Goal: Information Seeking & Learning: Learn about a topic

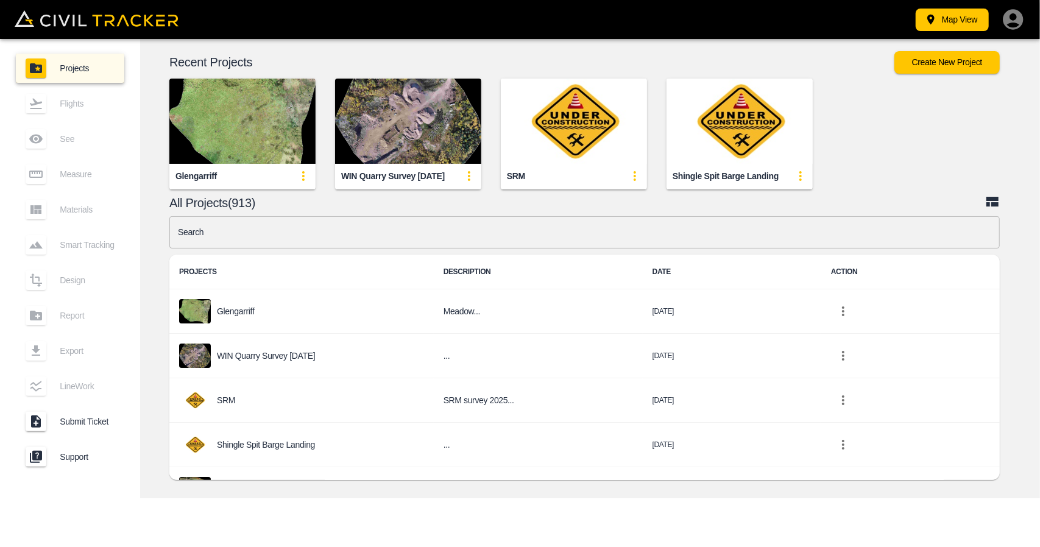
scroll to position [122, 0]
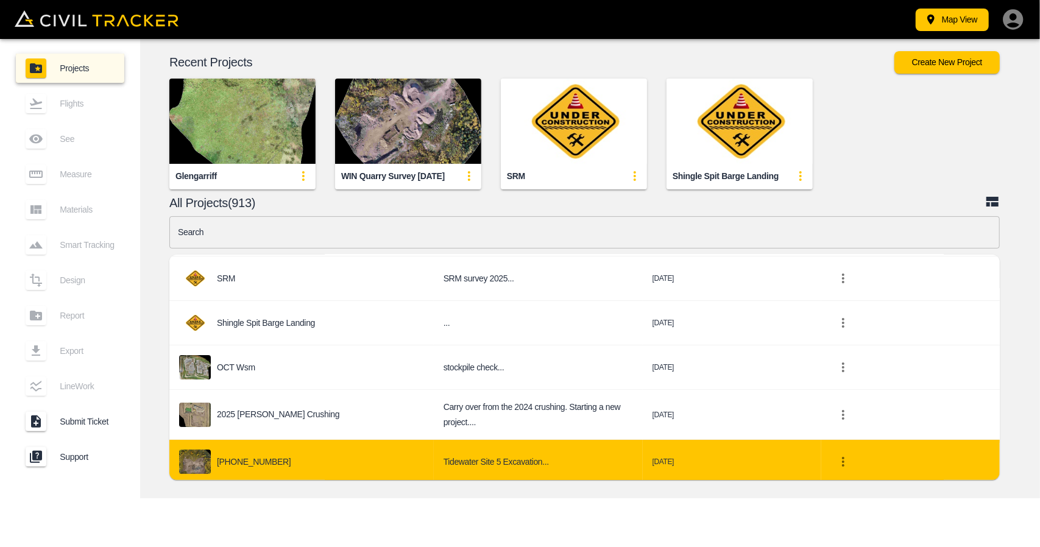
click at [305, 450] on div "[PHONE_NUMBER]" at bounding box center [301, 462] width 245 height 24
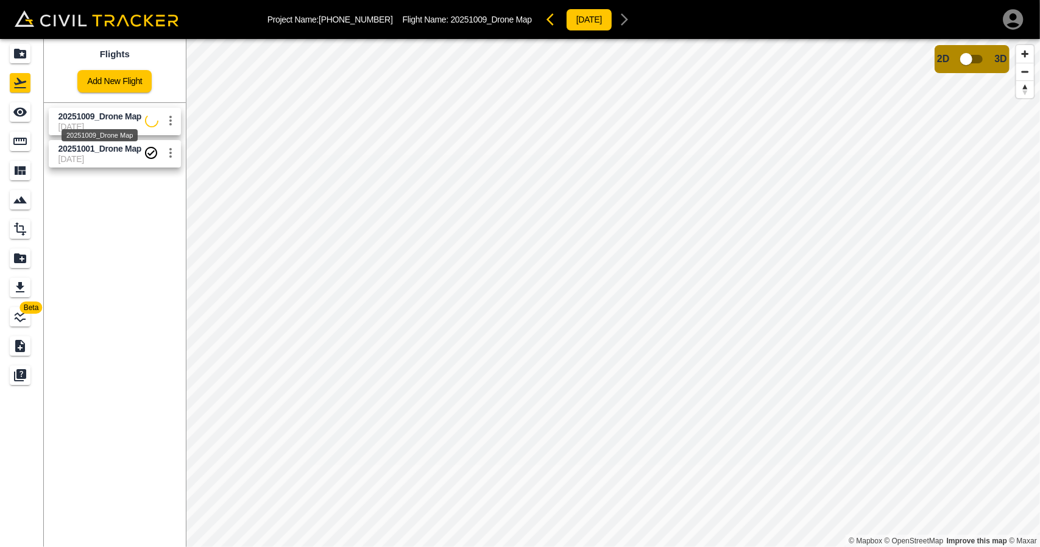
click at [113, 116] on span "20251009_Drone Map" at bounding box center [99, 116] width 83 height 10
click at [26, 116] on icon "See" at bounding box center [20, 112] width 15 height 15
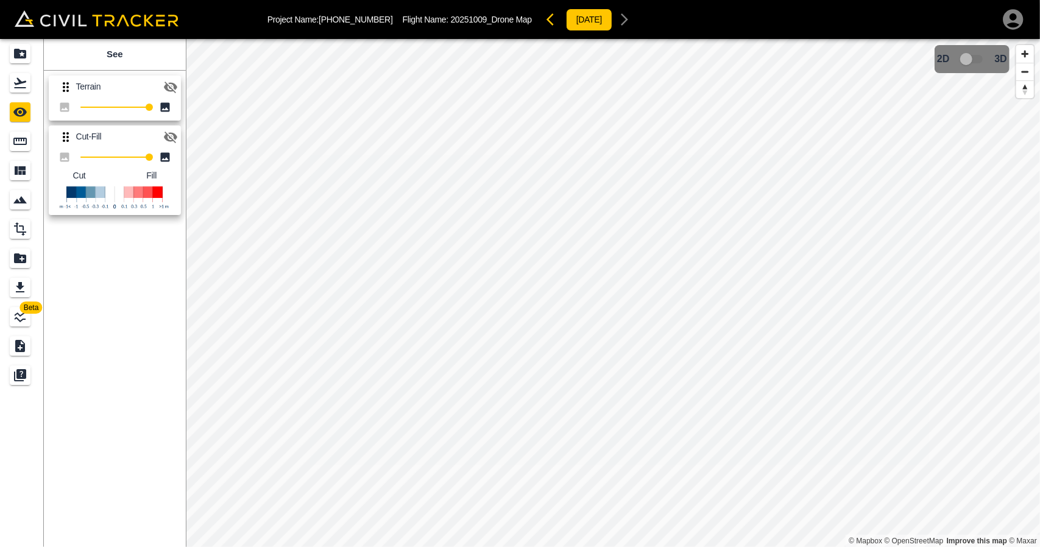
click at [172, 87] on icon "button" at bounding box center [170, 87] width 15 height 15
click at [172, 87] on icon "button" at bounding box center [170, 86] width 13 height 9
click at [169, 135] on icon "button" at bounding box center [170, 137] width 15 height 15
click at [172, 85] on icon "button" at bounding box center [170, 87] width 15 height 15
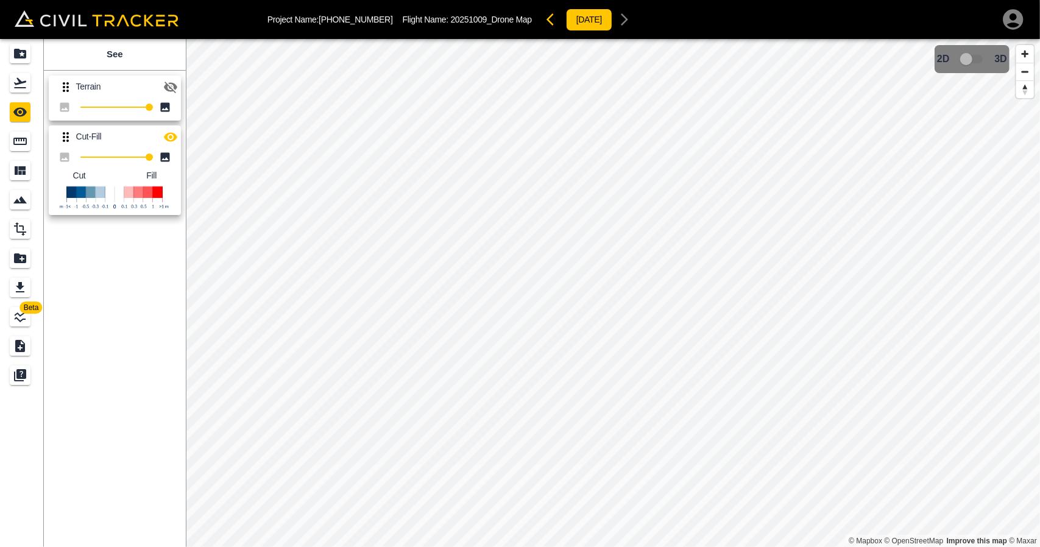
click at [546, 23] on icon "button" at bounding box center [549, 19] width 7 height 12
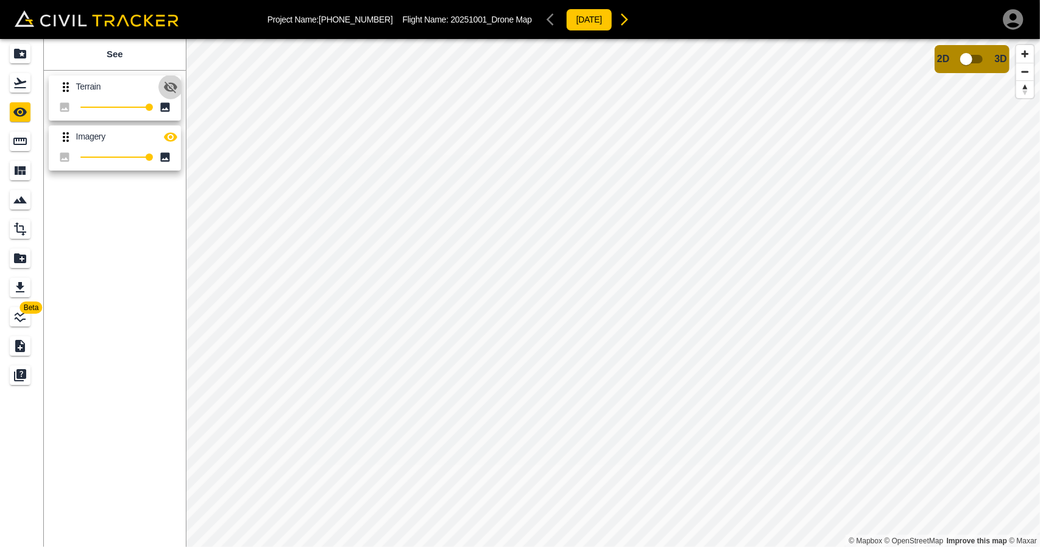
click at [164, 86] on icon "button" at bounding box center [170, 88] width 13 height 12
click at [172, 93] on icon "button" at bounding box center [170, 87] width 15 height 15
drag, startPoint x: 19, startPoint y: 91, endPoint x: 39, endPoint y: 104, distance: 23.7
click at [21, 91] on div "Flights" at bounding box center [20, 82] width 21 height 19
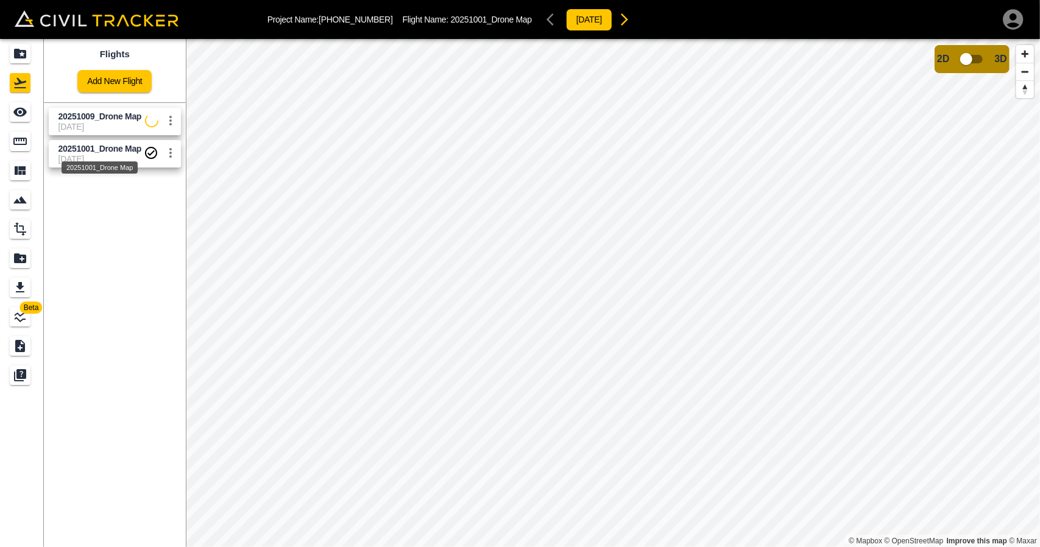
click at [94, 147] on span "20251001_Drone Map" at bounding box center [99, 149] width 83 height 10
click at [37, 110] on link at bounding box center [22, 111] width 44 height 29
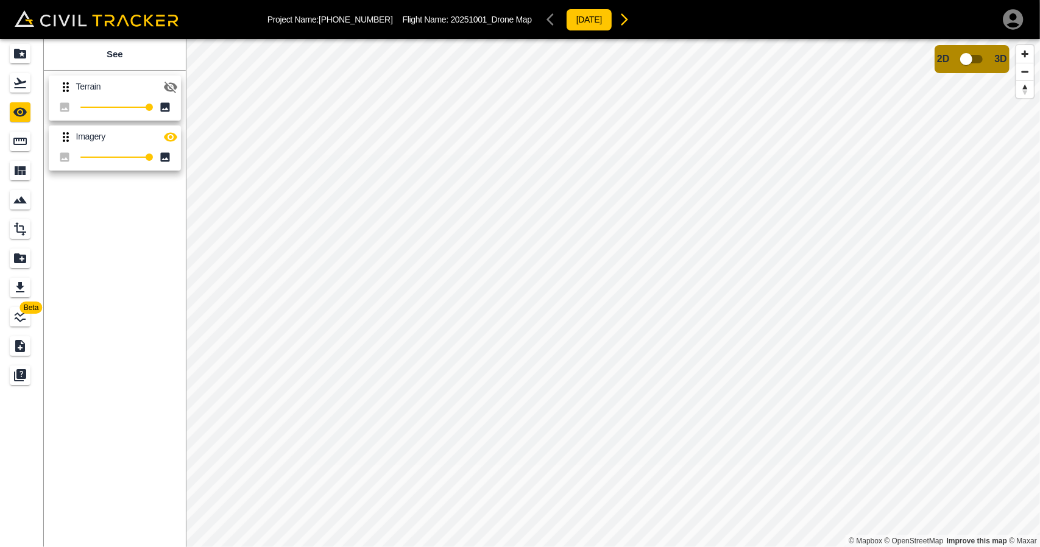
click at [159, 87] on button "button" at bounding box center [170, 87] width 24 height 24
click at [168, 91] on icon "button" at bounding box center [170, 87] width 15 height 15
click at [26, 149] on div "Measure" at bounding box center [20, 141] width 21 height 19
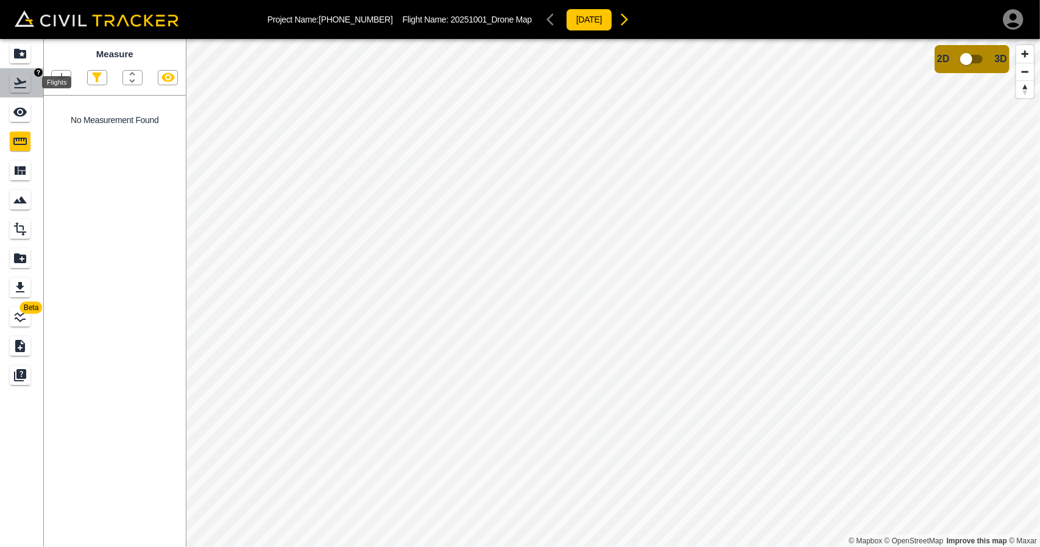
click at [15, 85] on icon "Flights" at bounding box center [20, 83] width 15 height 15
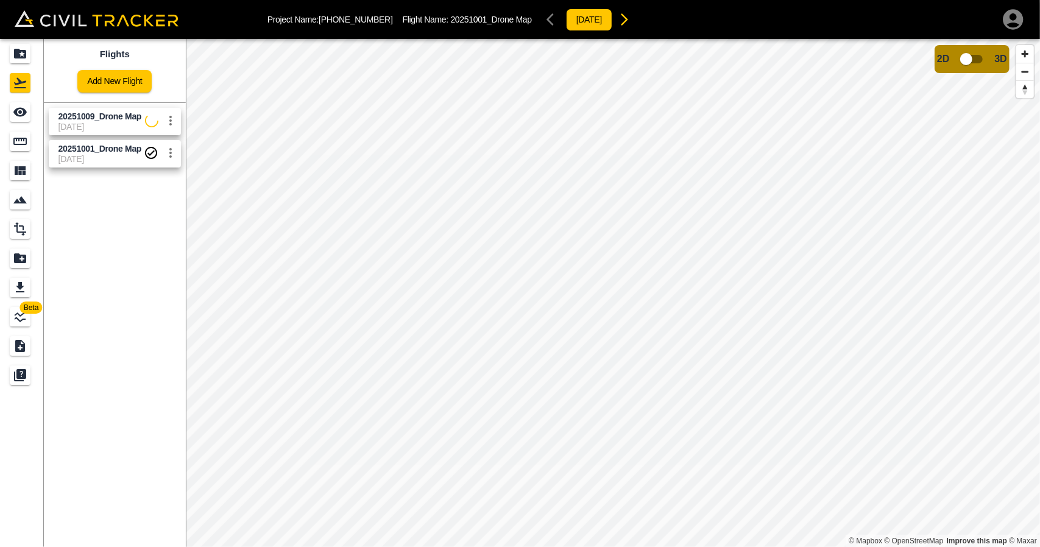
click at [68, 123] on span "[DATE]" at bounding box center [101, 127] width 86 height 10
click at [105, 124] on span "[DATE]" at bounding box center [100, 127] width 85 height 10
click at [26, 122] on link at bounding box center [22, 111] width 44 height 29
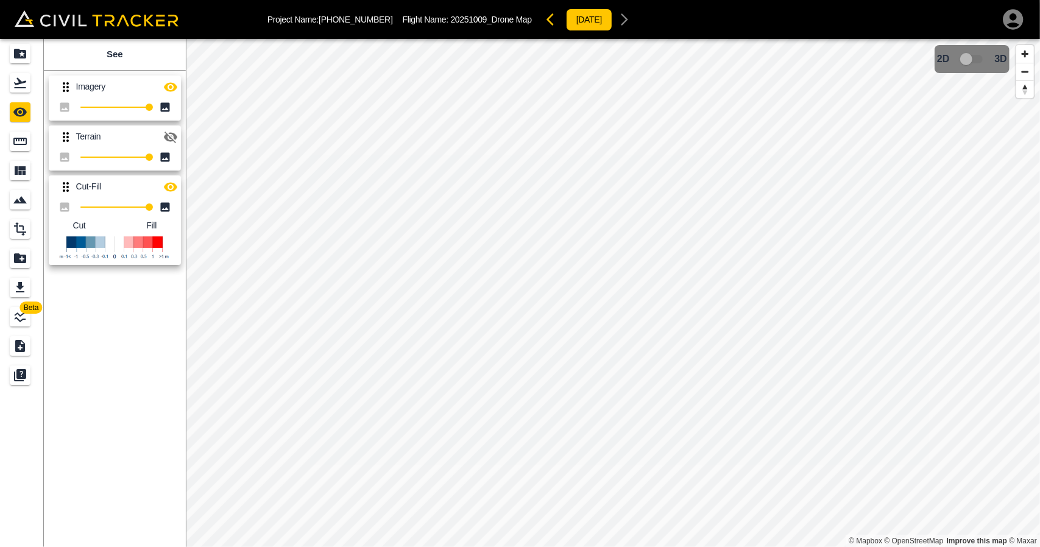
click at [173, 88] on icon "button" at bounding box center [170, 86] width 13 height 9
click at [171, 91] on icon "button" at bounding box center [170, 87] width 15 height 15
click at [169, 140] on icon "button" at bounding box center [170, 138] width 13 height 12
click at [172, 81] on icon "button" at bounding box center [170, 87] width 15 height 15
click at [170, 86] on icon "button" at bounding box center [170, 88] width 13 height 12
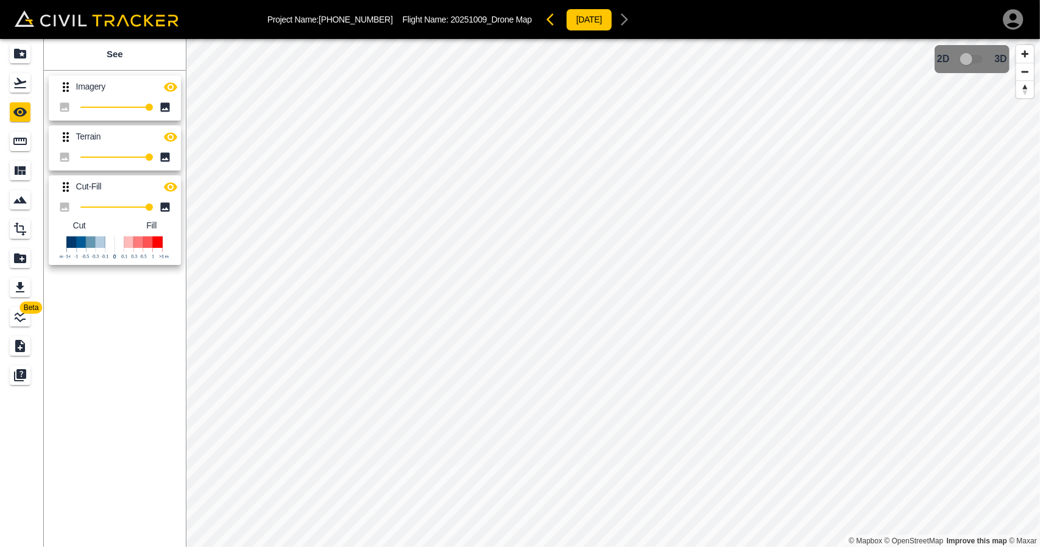
click at [170, 86] on icon "button" at bounding box center [170, 86] width 13 height 9
click at [165, 136] on icon "button" at bounding box center [170, 136] width 13 height 9
click at [165, 136] on icon "button" at bounding box center [170, 138] width 13 height 12
click at [165, 136] on icon "button" at bounding box center [170, 136] width 13 height 9
click at [165, 136] on icon "button" at bounding box center [170, 138] width 13 height 12
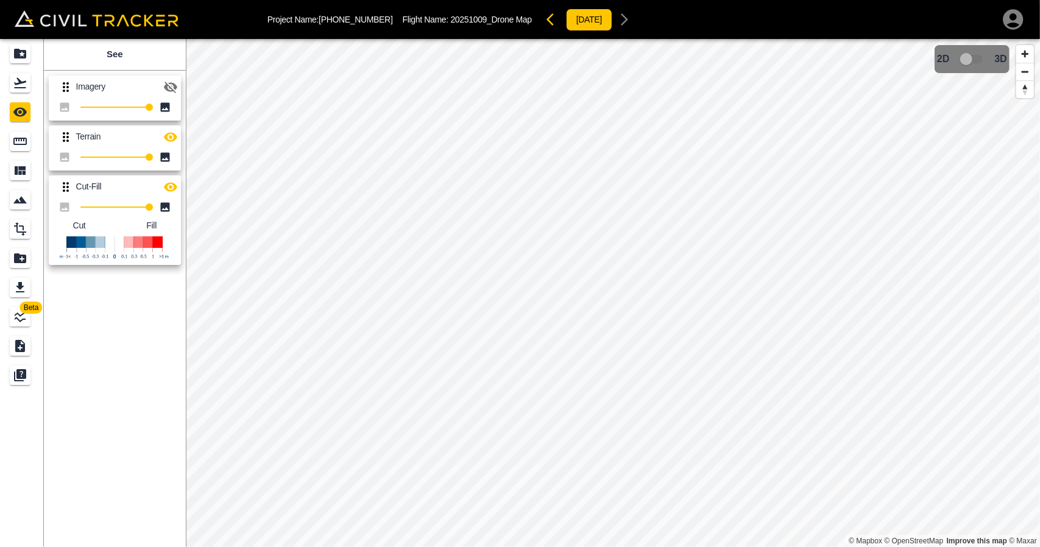
click at [165, 136] on icon "button" at bounding box center [170, 136] width 13 height 9
click at [165, 136] on icon "button" at bounding box center [170, 138] width 13 height 12
click at [165, 136] on icon "button" at bounding box center [170, 136] width 13 height 9
click at [165, 136] on icon "button" at bounding box center [170, 138] width 13 height 12
click at [165, 136] on icon "button" at bounding box center [170, 136] width 13 height 9
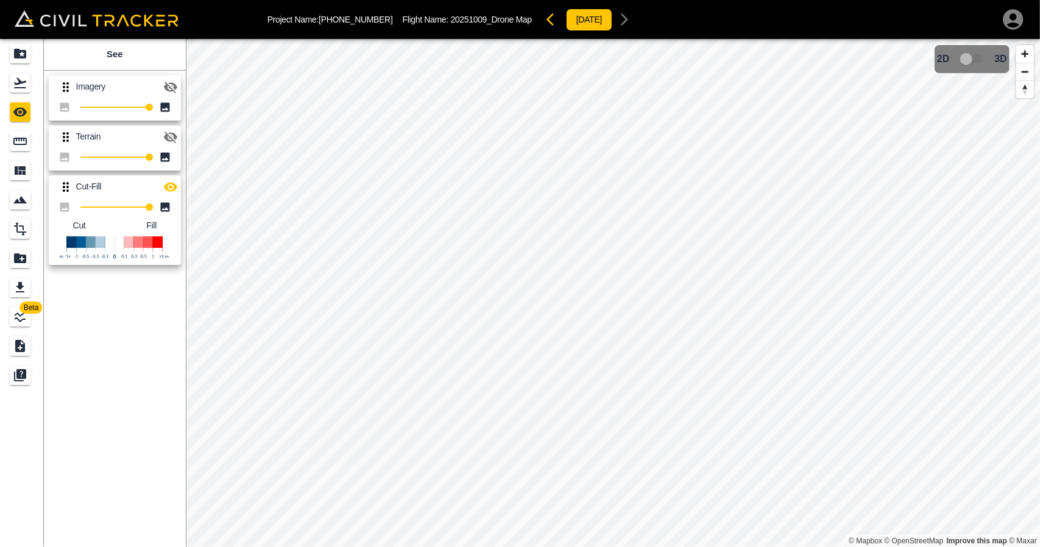
click at [172, 182] on icon "button" at bounding box center [170, 186] width 13 height 9
click at [172, 182] on icon "button" at bounding box center [170, 188] width 13 height 12
click at [171, 87] on icon "button" at bounding box center [170, 88] width 13 height 12
click at [169, 92] on icon "button" at bounding box center [170, 87] width 15 height 15
click at [172, 134] on icon "button" at bounding box center [170, 137] width 15 height 15
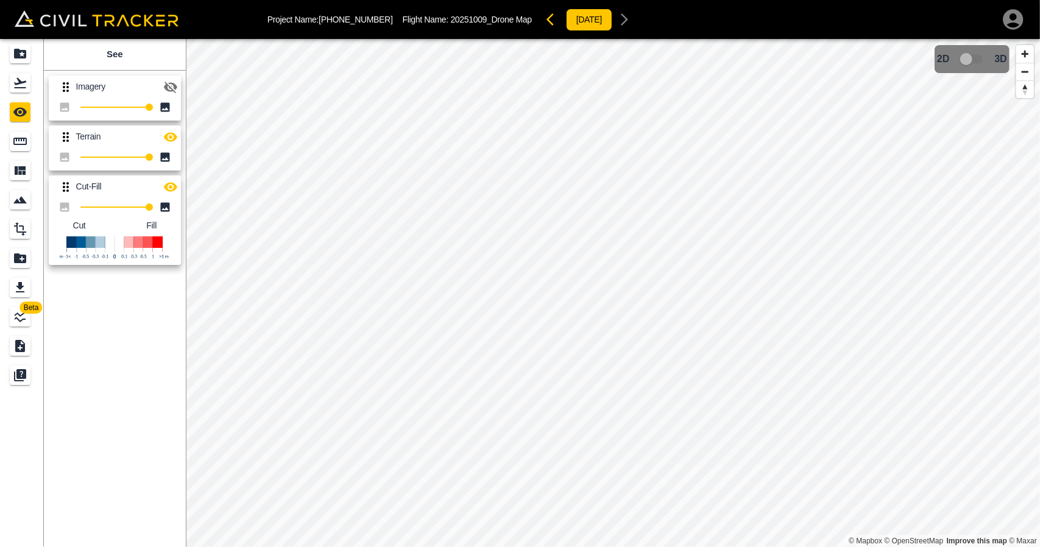
click at [171, 81] on icon "button" at bounding box center [170, 87] width 15 height 15
drag, startPoint x: 29, startPoint y: 85, endPoint x: 43, endPoint y: 94, distance: 17.1
click at [29, 85] on div "Flights" at bounding box center [20, 82] width 21 height 19
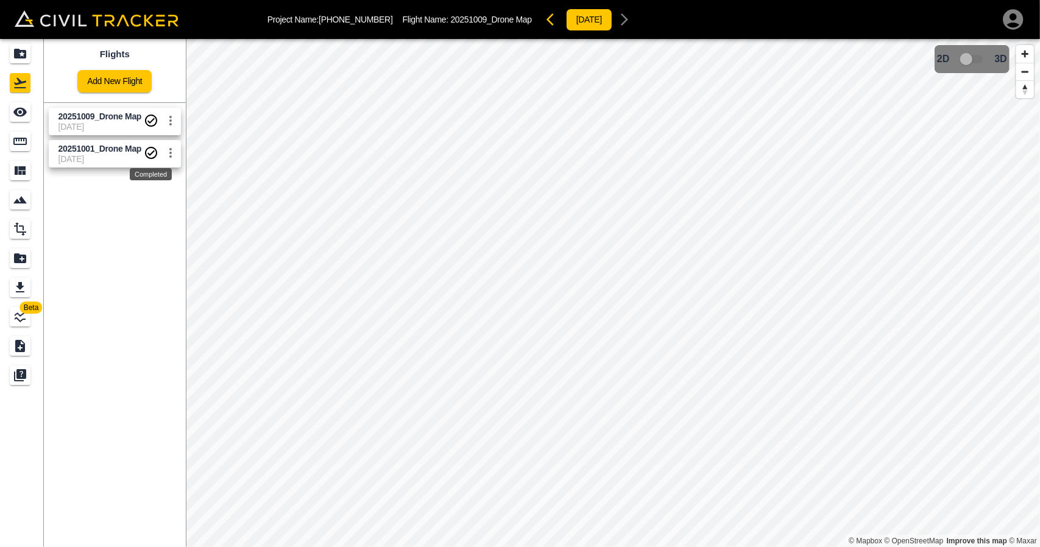
click at [111, 157] on span "[DATE]" at bounding box center [100, 159] width 85 height 10
click at [23, 120] on div "See" at bounding box center [20, 111] width 21 height 19
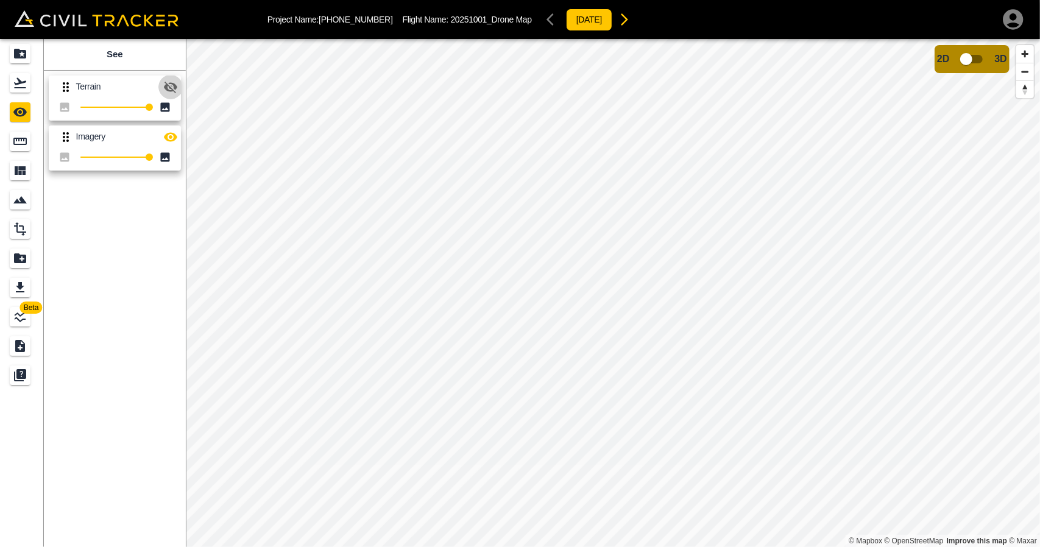
click at [177, 94] on button "button" at bounding box center [170, 87] width 24 height 24
click at [32, 138] on div "Measure" at bounding box center [22, 141] width 24 height 19
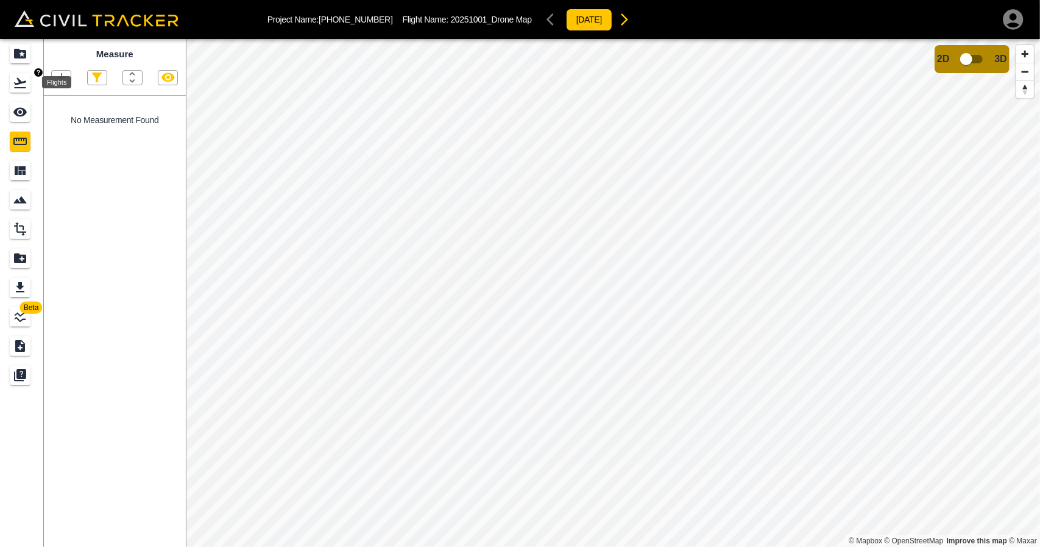
click at [22, 87] on icon "Flights" at bounding box center [20, 83] width 15 height 15
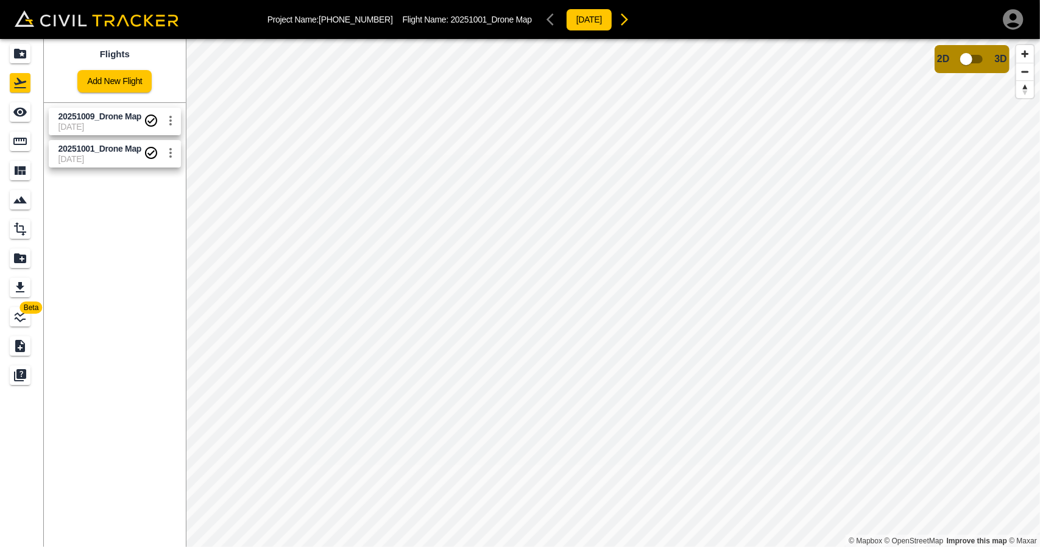
click at [69, 125] on span "[DATE]" at bounding box center [100, 127] width 85 height 10
click at [23, 116] on icon "See" at bounding box center [19, 112] width 13 height 9
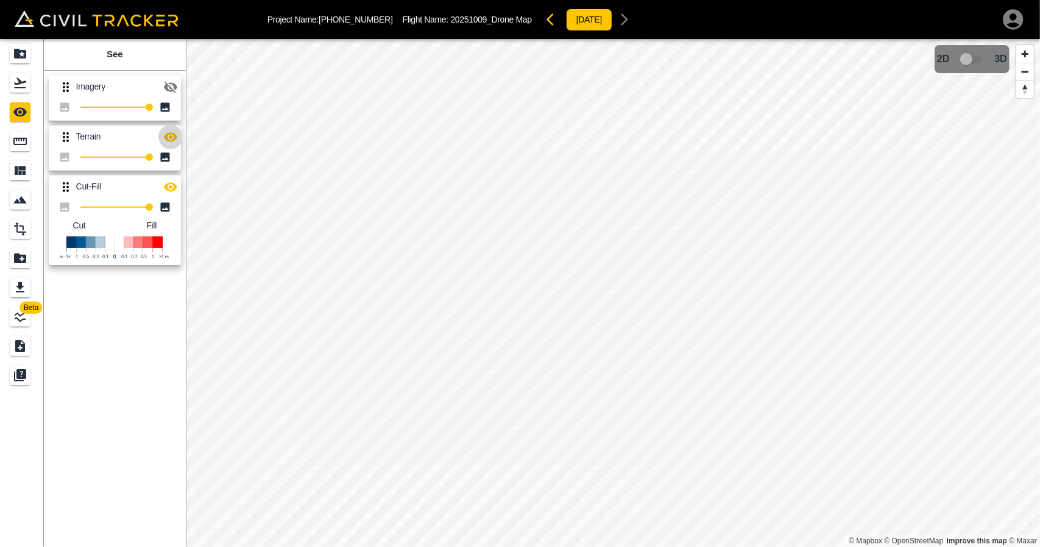
click at [161, 131] on button "button" at bounding box center [170, 137] width 24 height 24
click at [174, 90] on icon "button" at bounding box center [170, 87] width 15 height 15
click at [174, 90] on icon "button" at bounding box center [170, 86] width 13 height 9
click at [173, 139] on icon "button" at bounding box center [170, 138] width 13 height 12
click at [173, 139] on icon "button" at bounding box center [170, 136] width 13 height 9
